Goal: Transaction & Acquisition: Purchase product/service

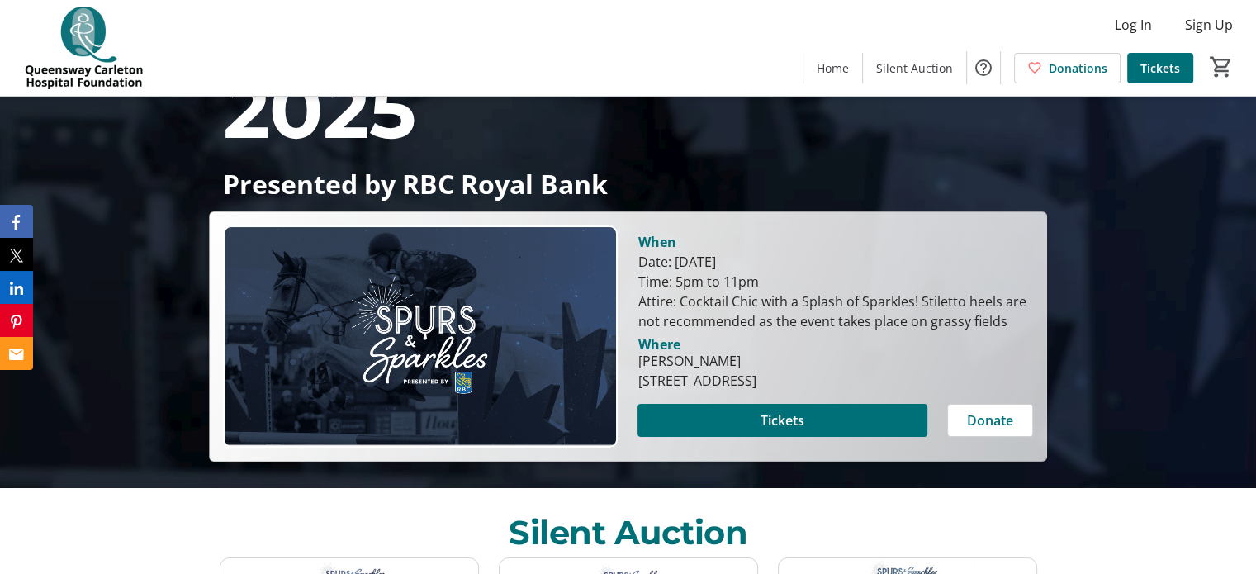
scroll to position [147, 0]
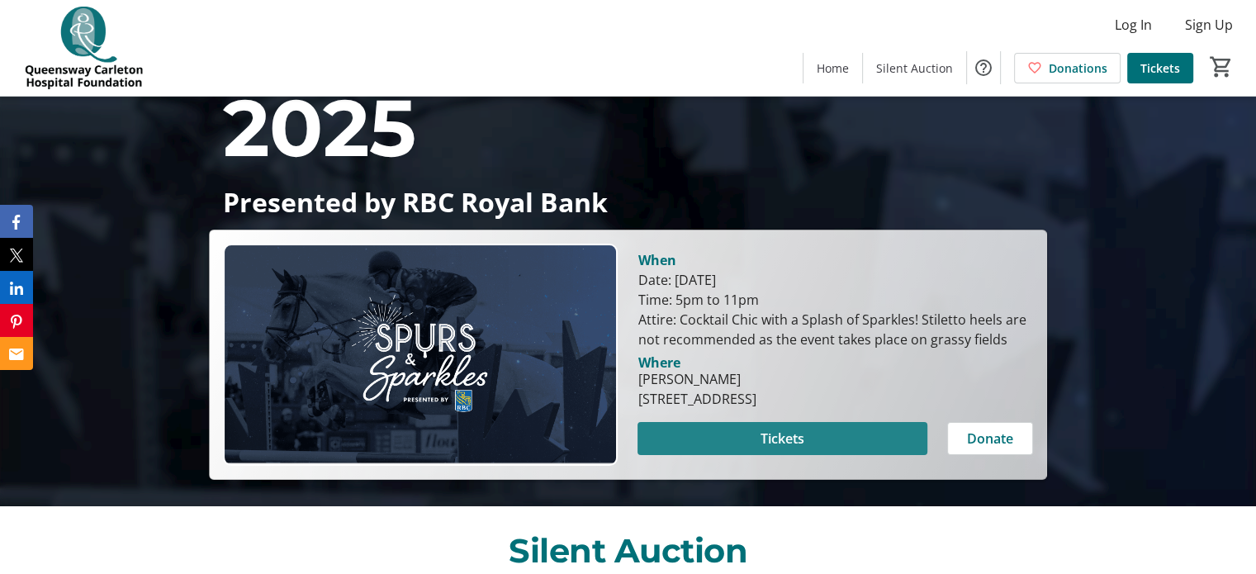
click at [789, 429] on span "Tickets" at bounding box center [783, 439] width 44 height 20
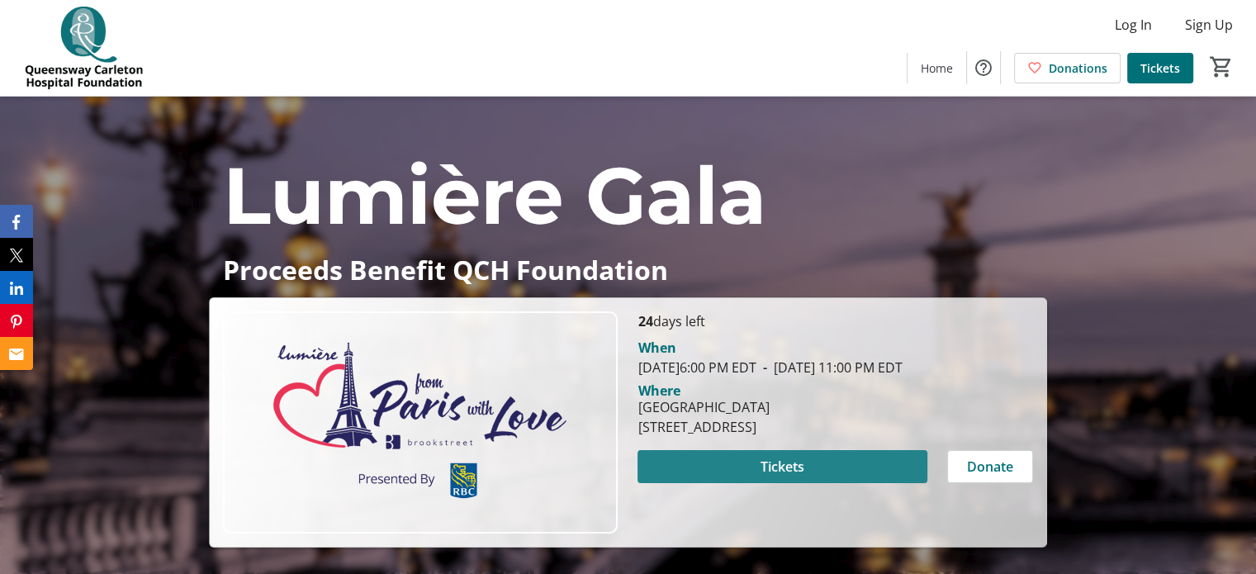
click at [755, 486] on span at bounding box center [781, 467] width 289 height 40
